Goal: Task Accomplishment & Management: Complete application form

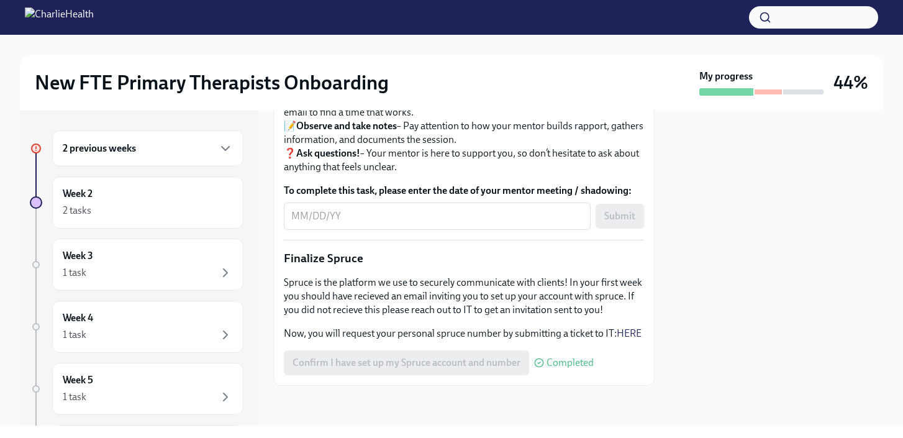
scroll to position [1391, 0]
click at [412, 224] on textarea "To complete this task, please enter the date of your mentor meeting / shadowing:" at bounding box center [437, 216] width 292 height 15
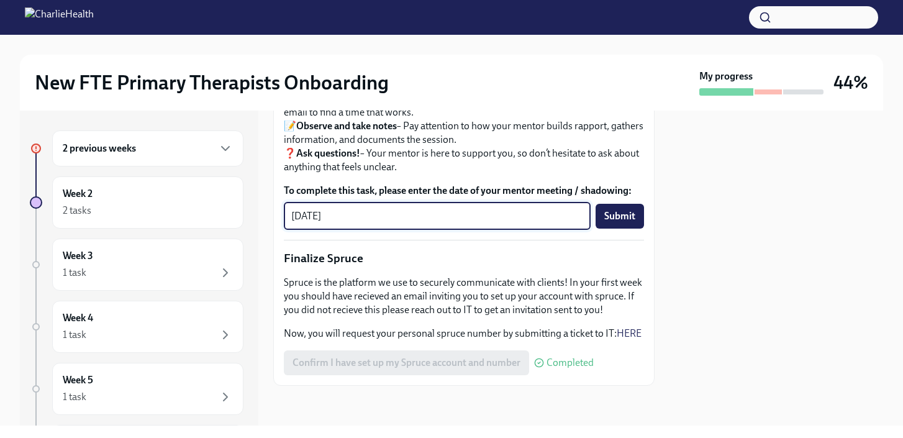
type textarea "[DATE]"
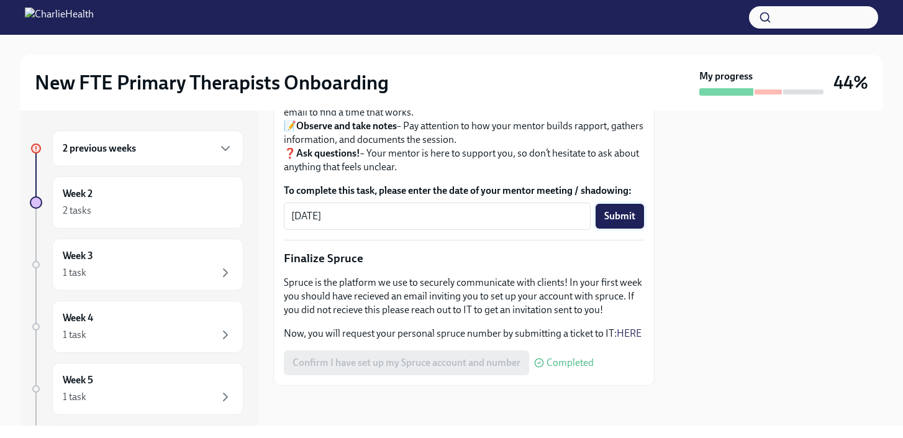
click at [620, 222] on span "Submit" at bounding box center [619, 216] width 31 height 12
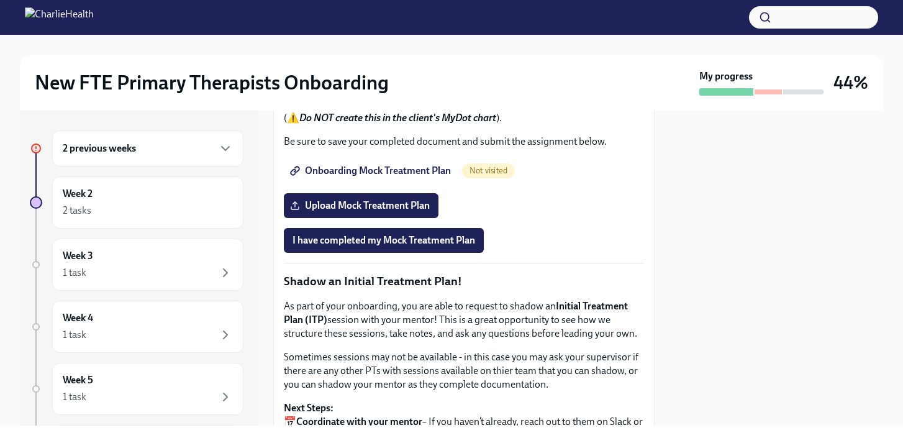
scroll to position [1015, 0]
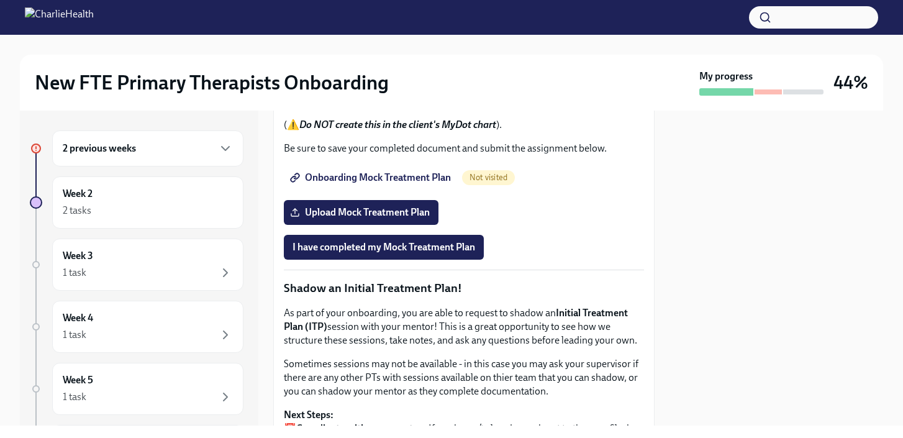
click at [192, 150] on div "2 previous weeks" at bounding box center [148, 148] width 170 height 15
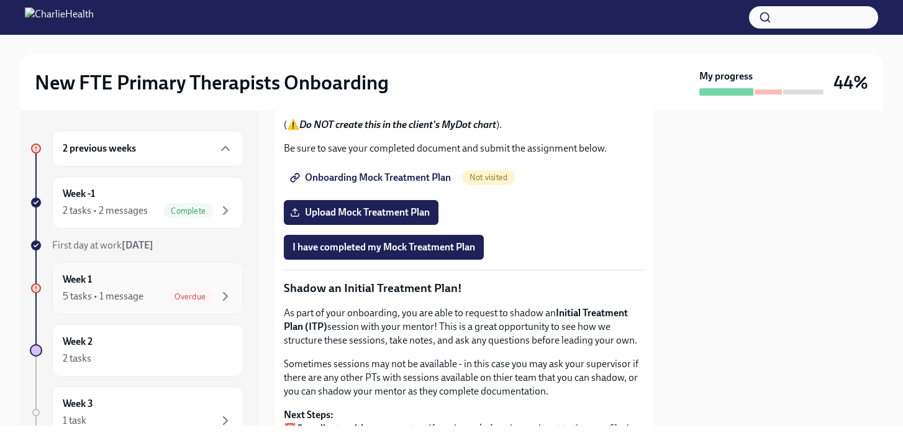
click at [169, 277] on div "Week 1 5 tasks • 1 message Overdue" at bounding box center [148, 288] width 170 height 31
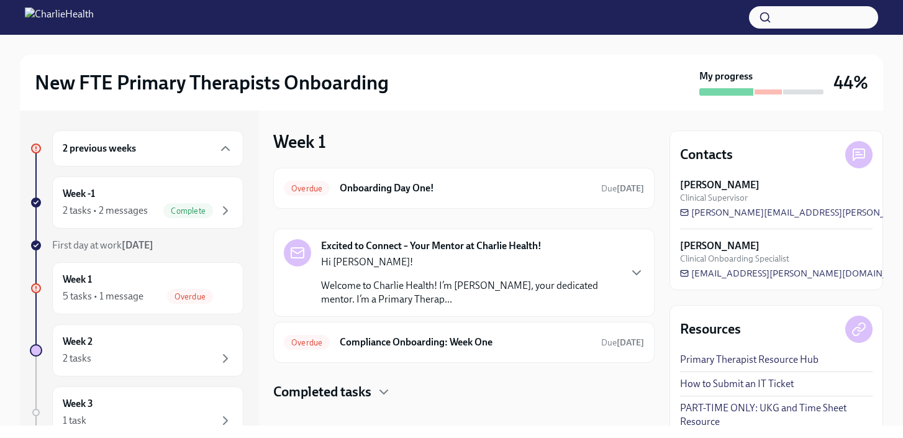
scroll to position [16, 0]
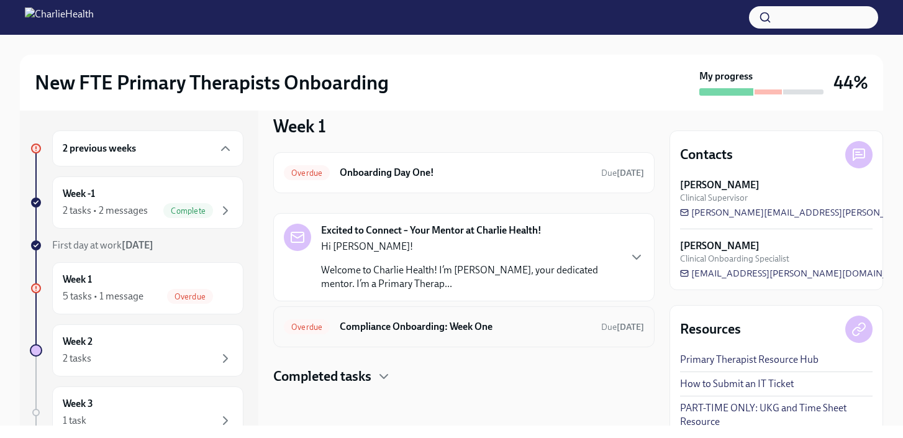
click at [346, 328] on h6 "Compliance Onboarding: Week One" at bounding box center [465, 327] width 251 height 14
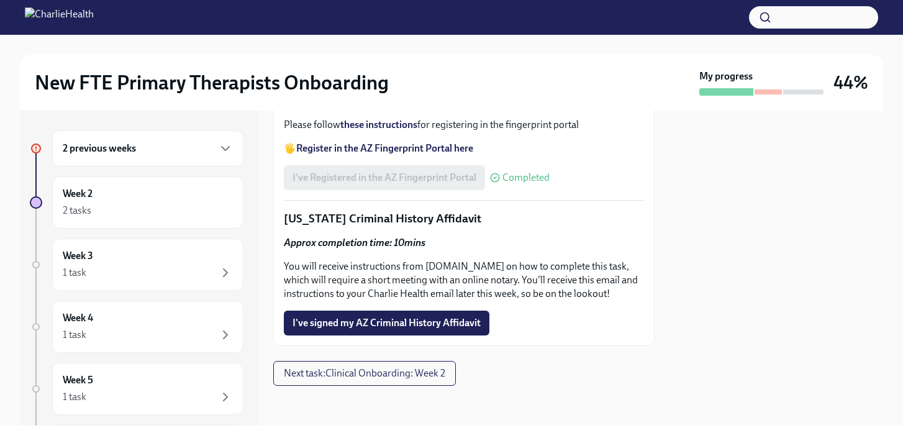
scroll to position [1875, 0]
click at [391, 326] on span "I've signed my AZ Criminal History Affidavit" at bounding box center [386, 323] width 188 height 12
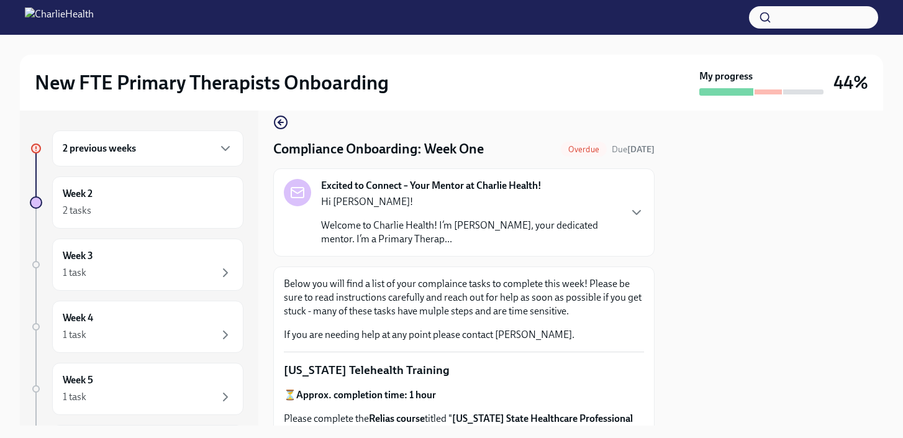
scroll to position [0, 0]
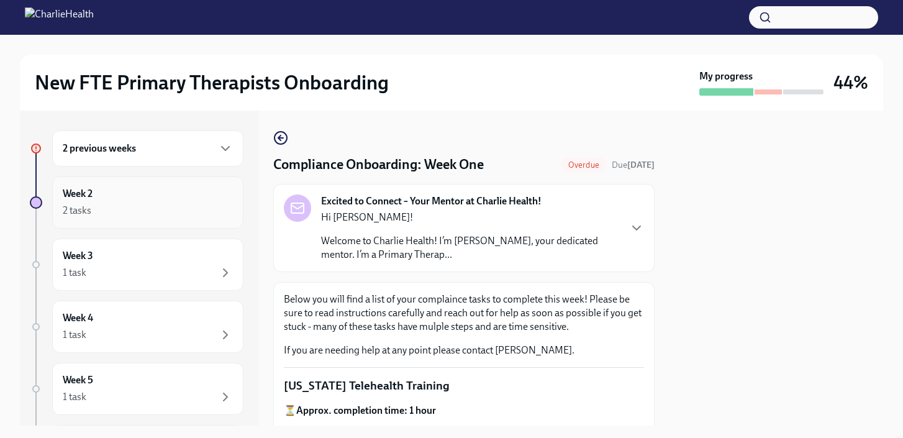
click at [189, 190] on div "Week 2 2 tasks" at bounding box center [148, 202] width 170 height 31
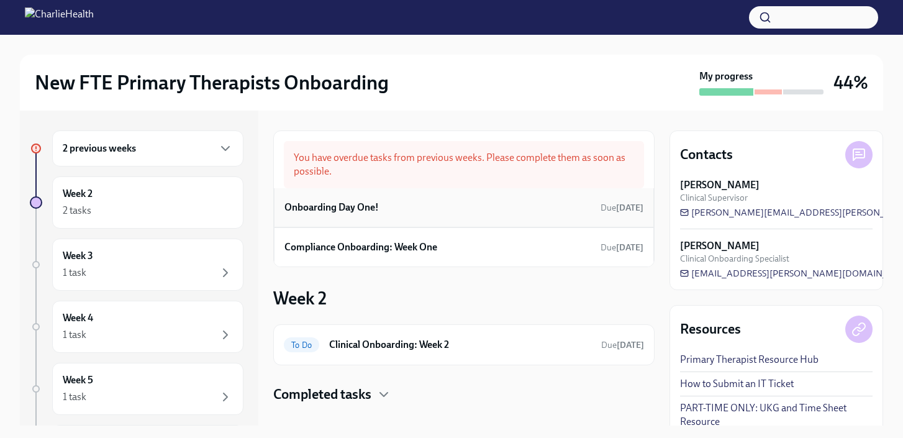
click at [407, 203] on div "Onboarding Day One! Due [DATE]" at bounding box center [463, 207] width 359 height 19
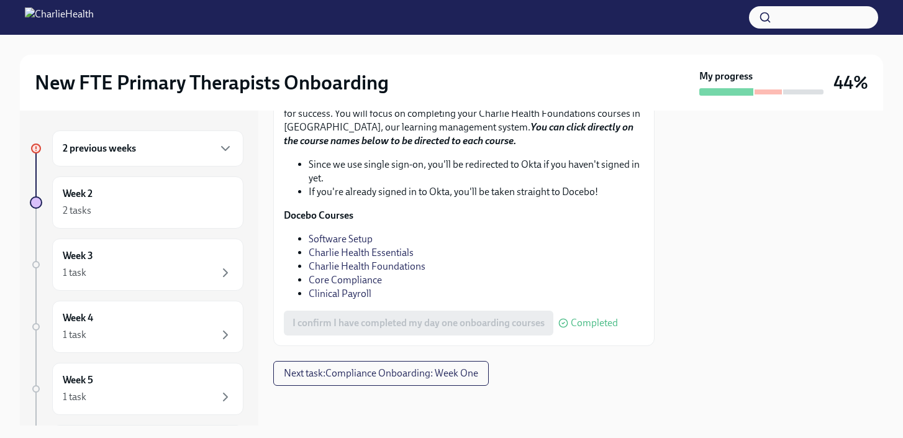
scroll to position [1781, 0]
click at [366, 380] on button "Next task : Compliance Onboarding: Week One" at bounding box center [380, 373] width 215 height 25
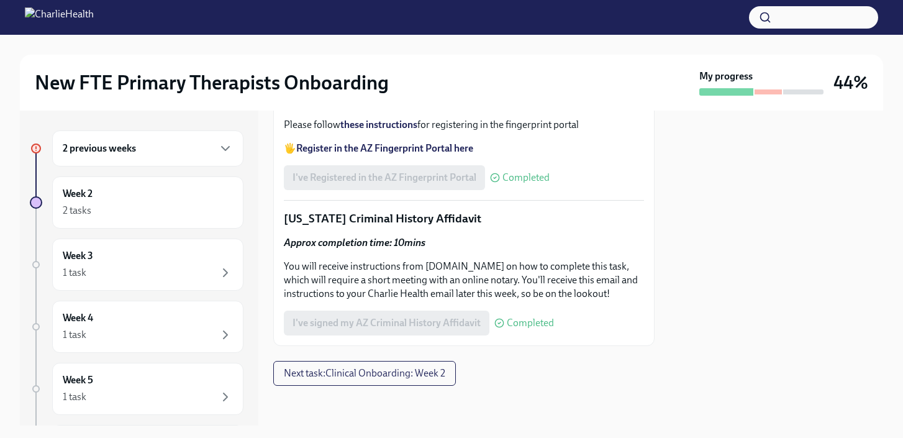
scroll to position [1875, 0]
click at [369, 371] on span "Next task : Clinical Onboarding: Week 2" at bounding box center [364, 373] width 161 height 12
